Goal: Task Accomplishment & Management: Use online tool/utility

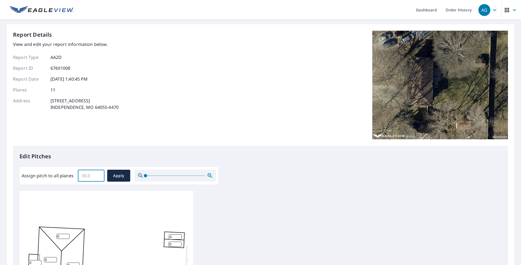
click at [85, 176] on input "Assign pitch to all planes" at bounding box center [91, 175] width 27 height 15
type input "4"
click at [115, 176] on span "Apply" at bounding box center [118, 175] width 14 height 7
type input "4"
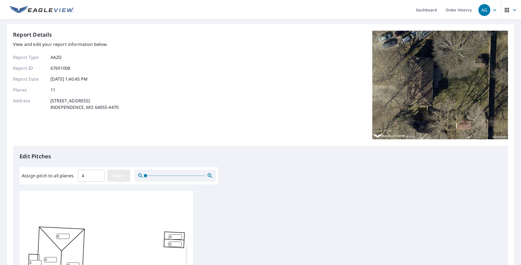
type input "4"
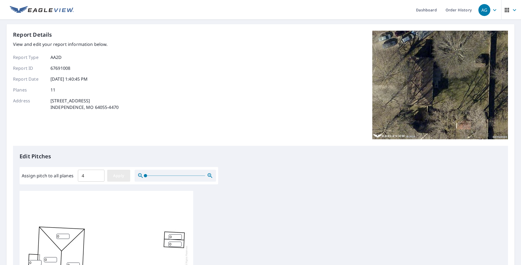
type input "4"
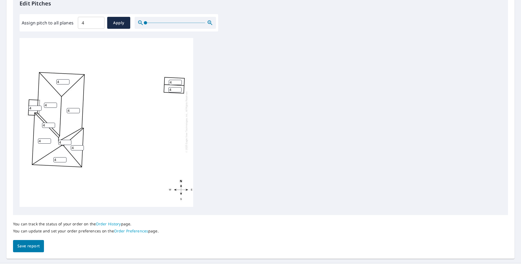
scroll to position [165, 0]
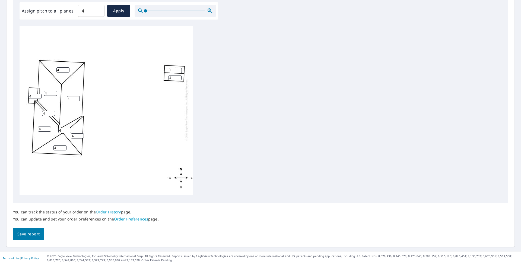
click at [27, 237] on span "Save report" at bounding box center [28, 233] width 22 height 7
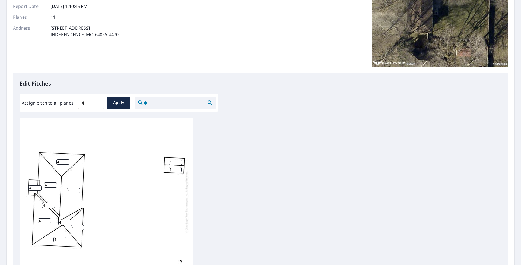
scroll to position [0, 0]
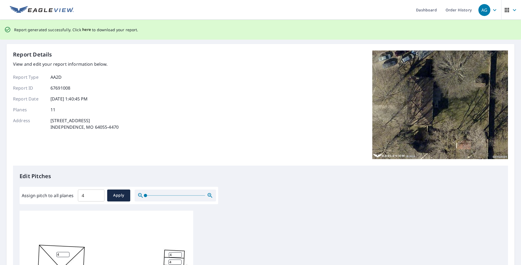
click at [83, 29] on span "here" at bounding box center [86, 29] width 9 height 7
